Goal: Task Accomplishment & Management: Use online tool/utility

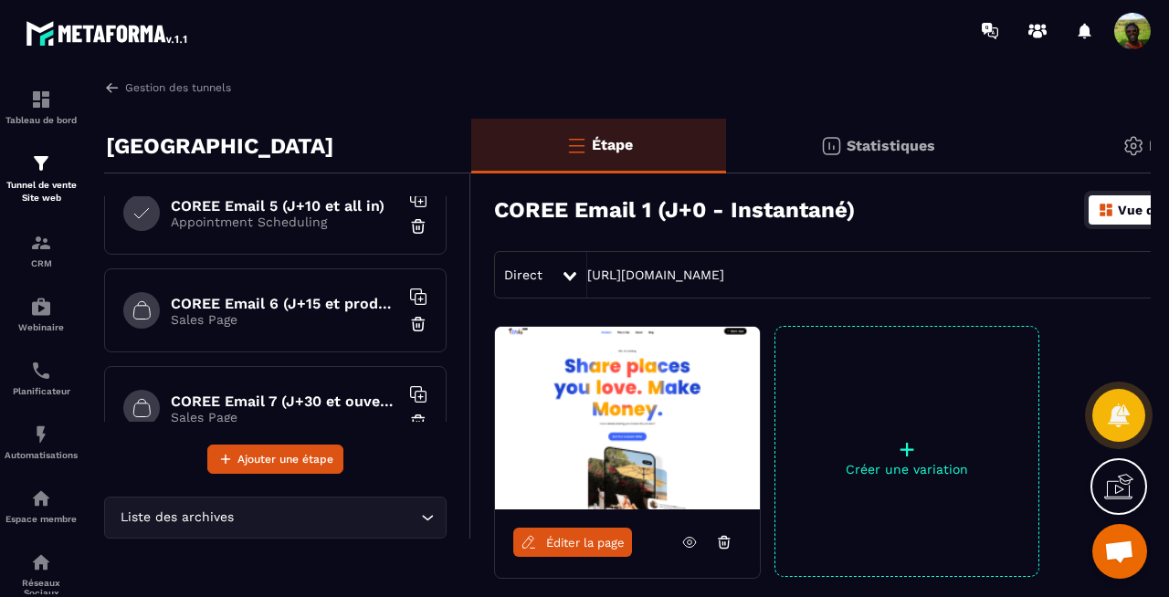
scroll to position [448, 0]
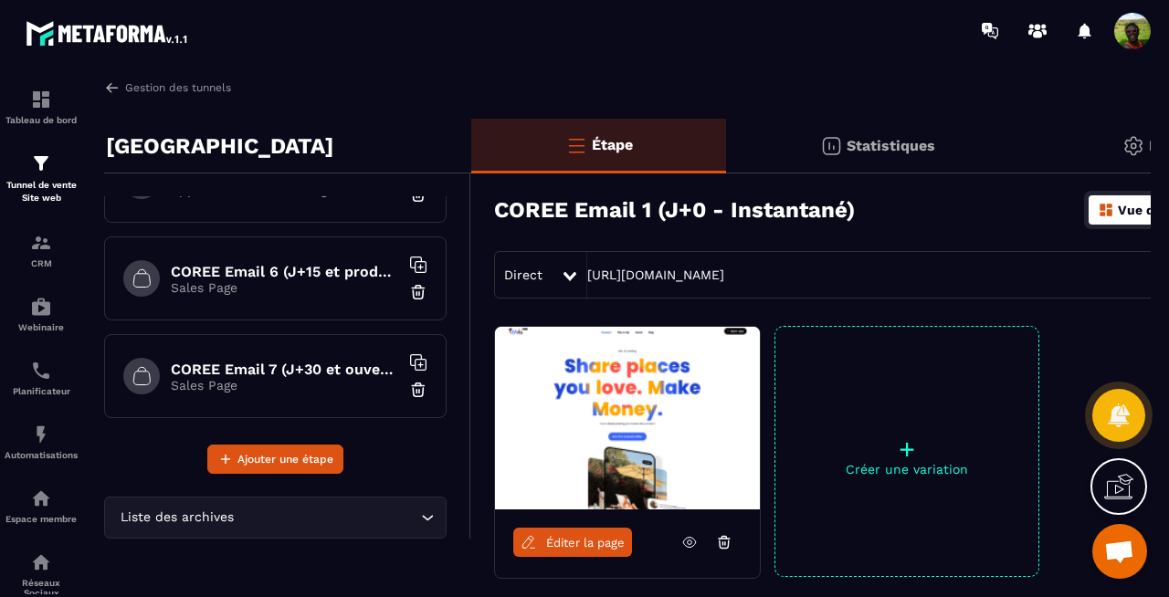
click at [238, 290] on p "Sales Page" at bounding box center [285, 287] width 228 height 15
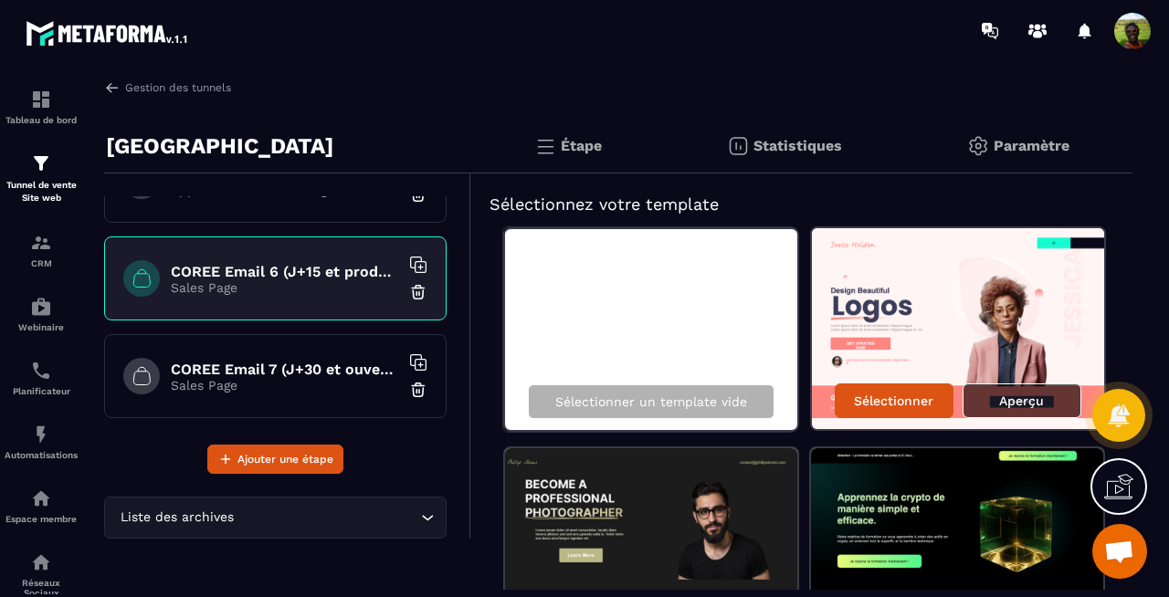
click at [1045, 399] on div "Aperçu" at bounding box center [1021, 400] width 119 height 35
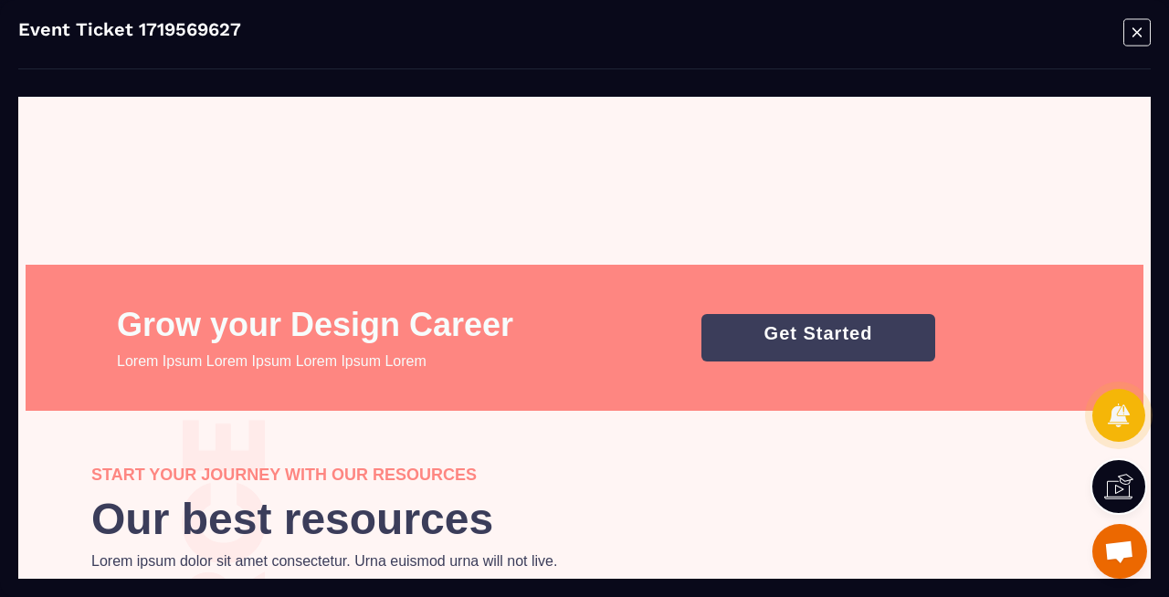
scroll to position [3834, 0]
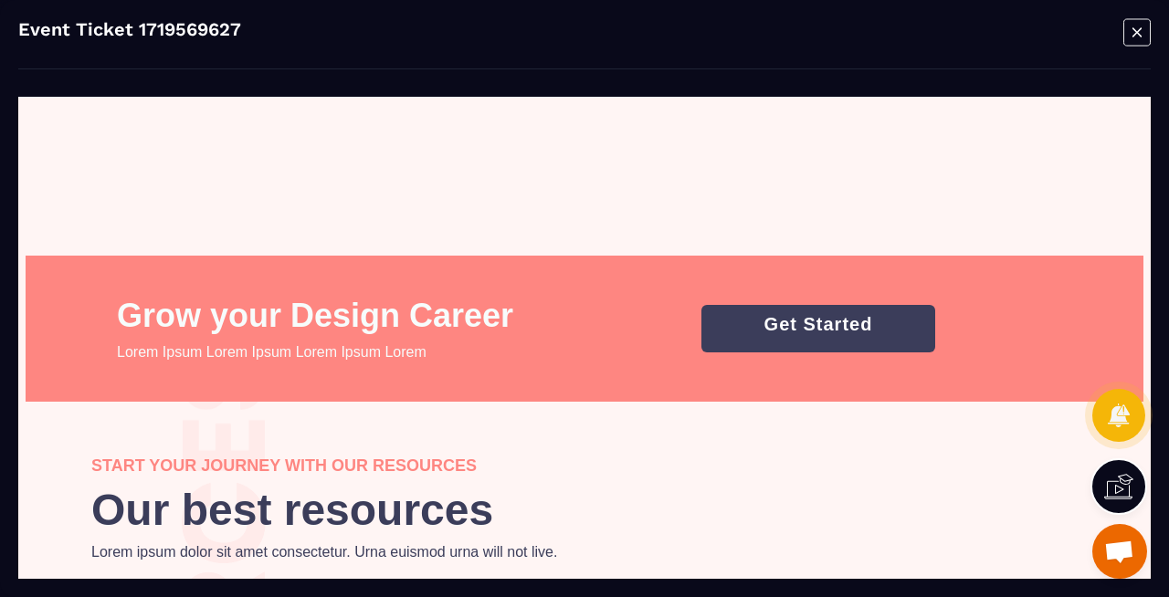
click at [1138, 38] on icon "Modal window" at bounding box center [1136, 32] width 27 height 28
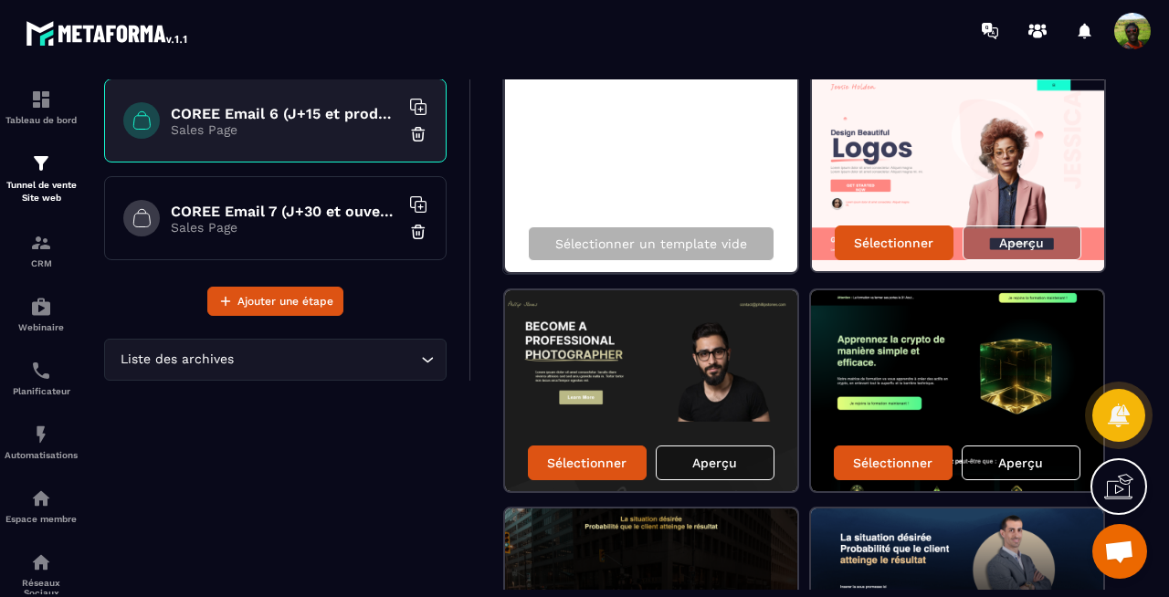
scroll to position [229, 0]
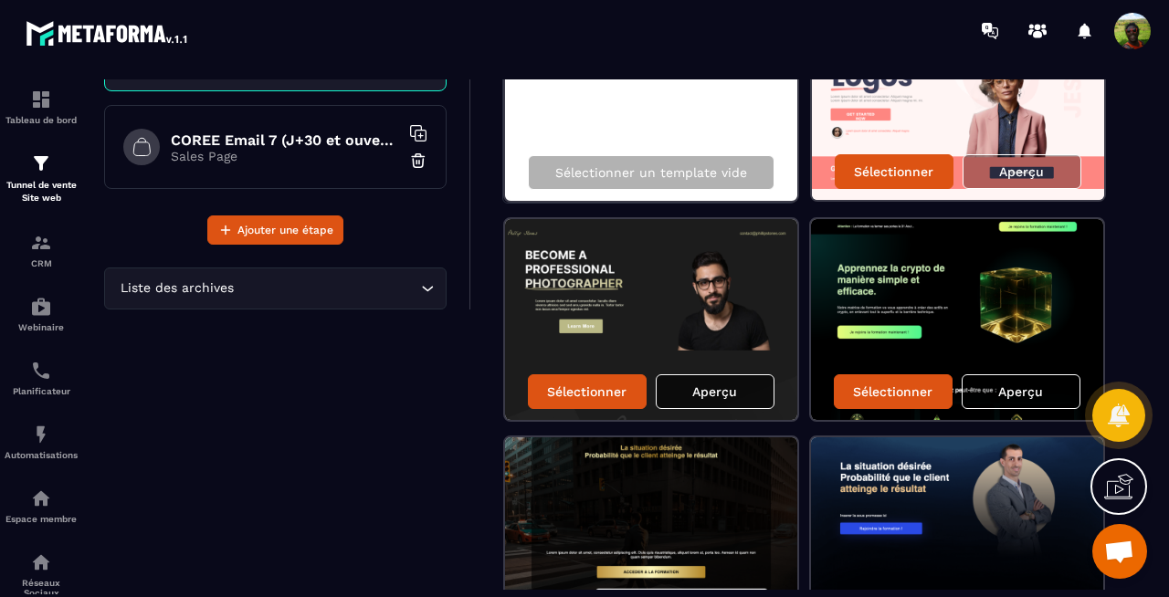
click at [712, 390] on p "Aperçu" at bounding box center [714, 391] width 45 height 15
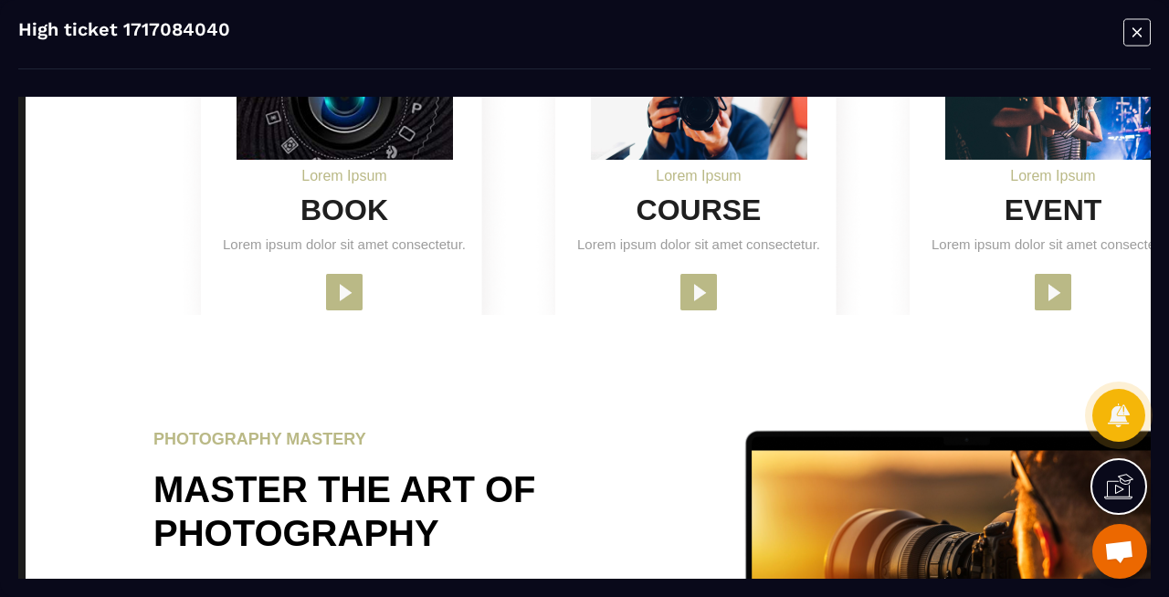
scroll to position [1605, 0]
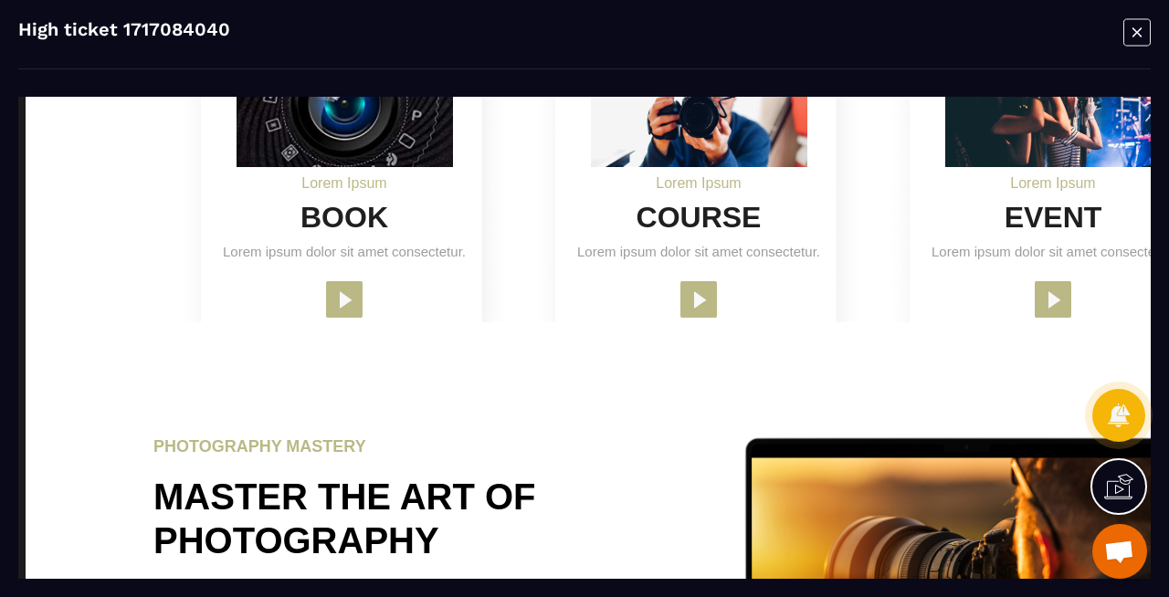
click at [1131, 35] on icon "Modal window" at bounding box center [1136, 32] width 27 height 28
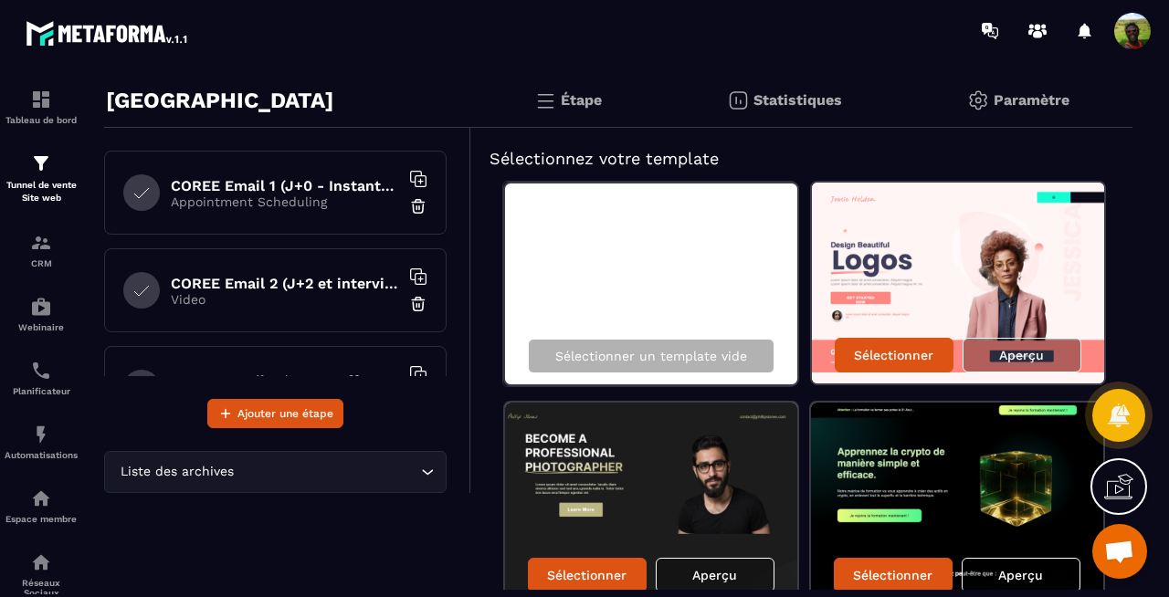
scroll to position [0, 0]
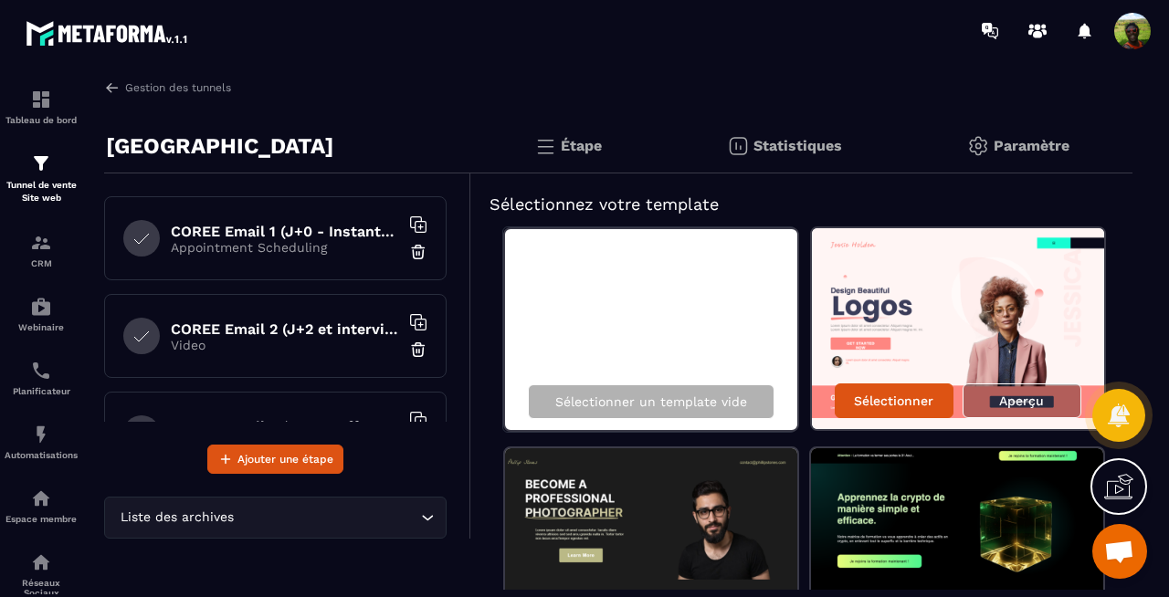
click at [274, 240] on p "Appointment Scheduling" at bounding box center [285, 247] width 228 height 15
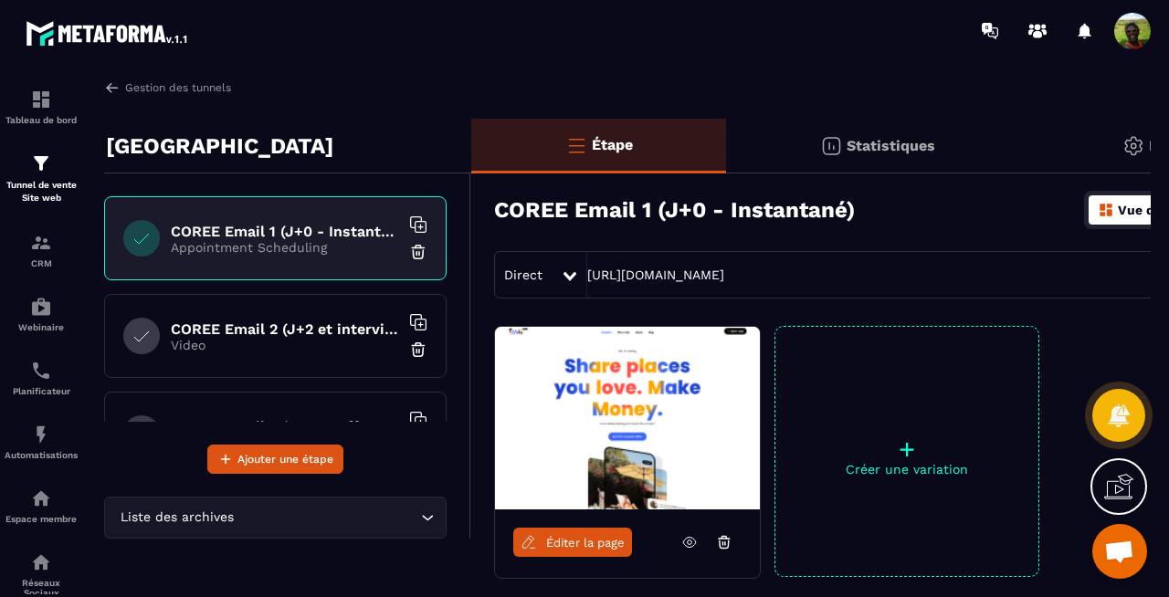
click at [595, 545] on span "Éditer la page" at bounding box center [585, 543] width 79 height 14
